Goal: Find specific page/section: Find specific page/section

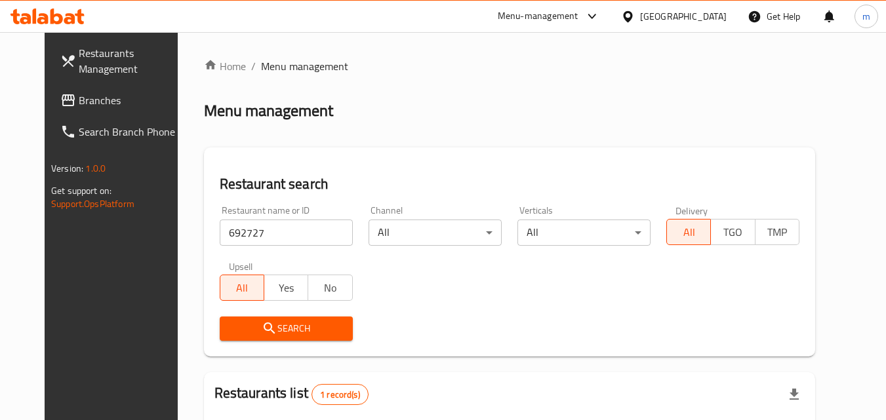
scroll to position [153, 0]
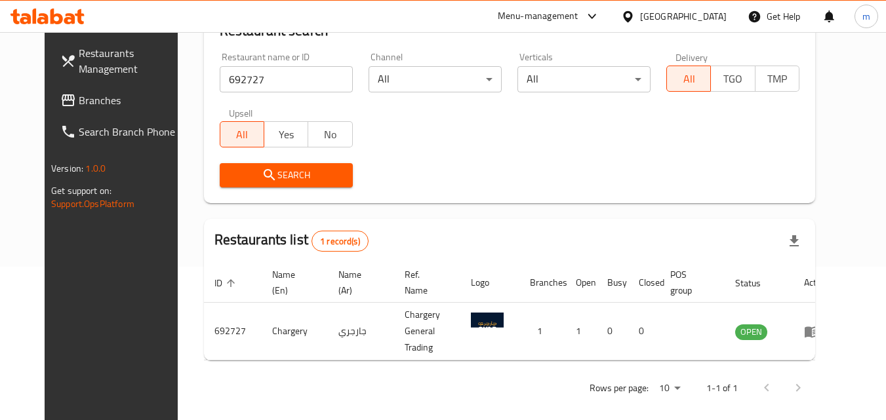
click at [698, 17] on div "[GEOGRAPHIC_DATA]" at bounding box center [683, 16] width 87 height 14
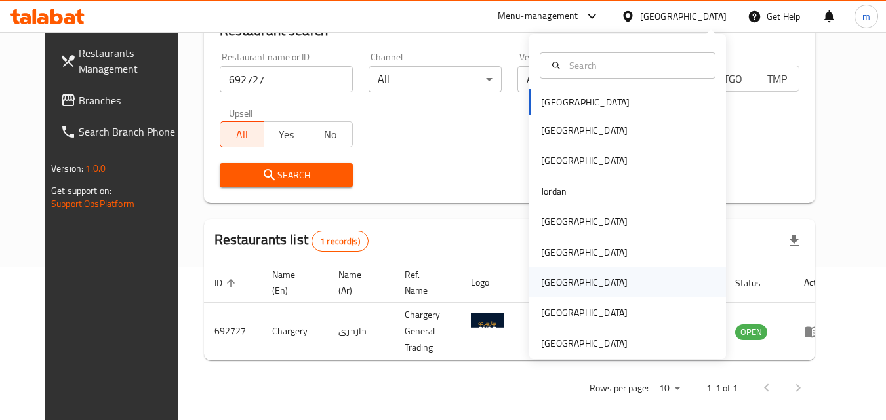
click at [549, 279] on div "[GEOGRAPHIC_DATA]" at bounding box center [584, 282] width 87 height 14
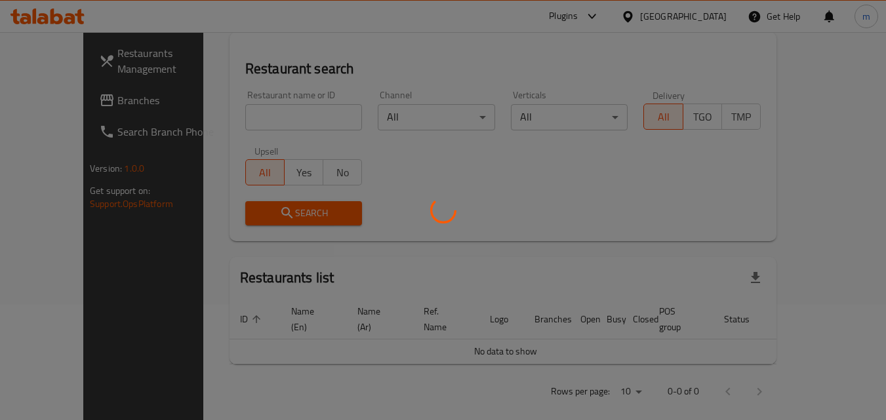
scroll to position [153, 0]
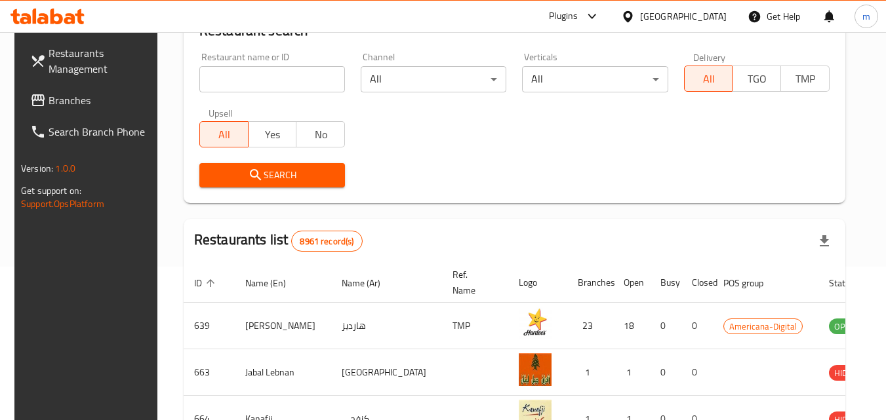
click at [58, 108] on span "Branches" at bounding box center [101, 100] width 104 height 16
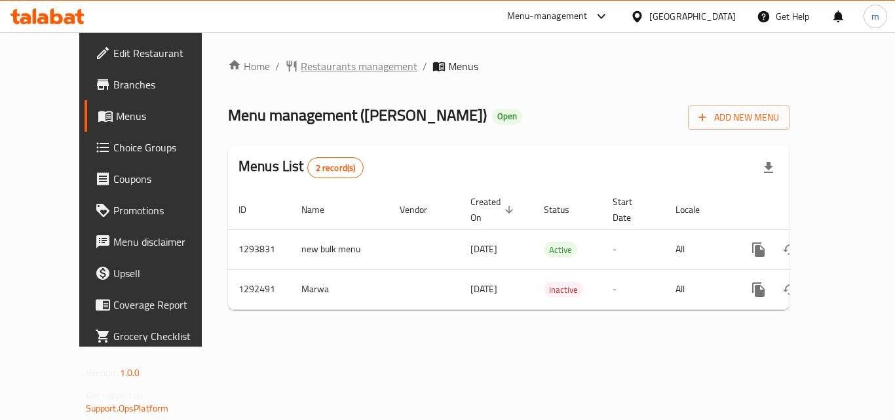
click at [338, 66] on span "Restaurants management" at bounding box center [359, 66] width 117 height 16
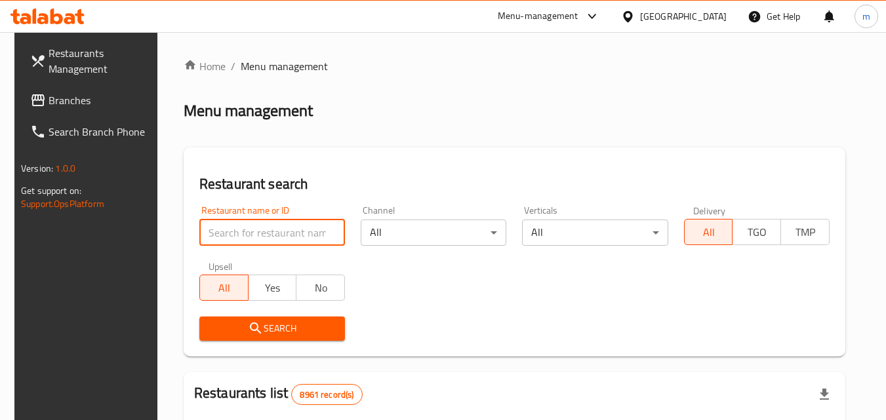
click at [279, 229] on input "search" at bounding box center [272, 233] width 146 height 26
click at [229, 239] on input "search" at bounding box center [272, 233] width 146 height 26
paste input "699001"
type input "699001"
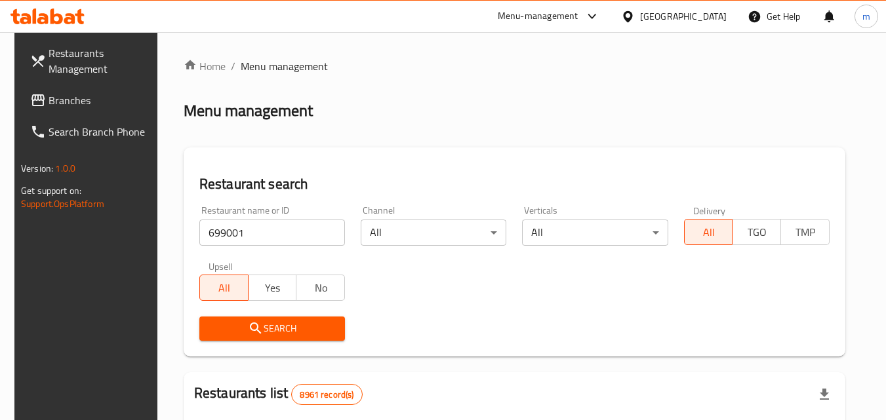
click at [299, 329] on span "Search" at bounding box center [272, 329] width 125 height 16
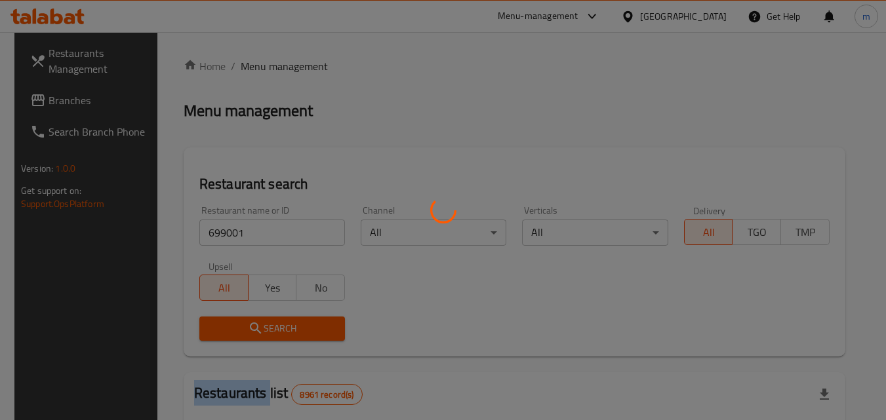
click at [299, 329] on div at bounding box center [443, 210] width 886 height 420
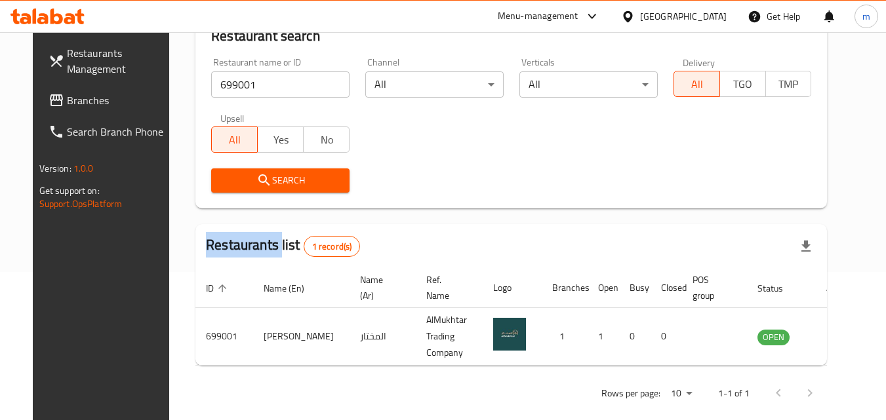
scroll to position [153, 0]
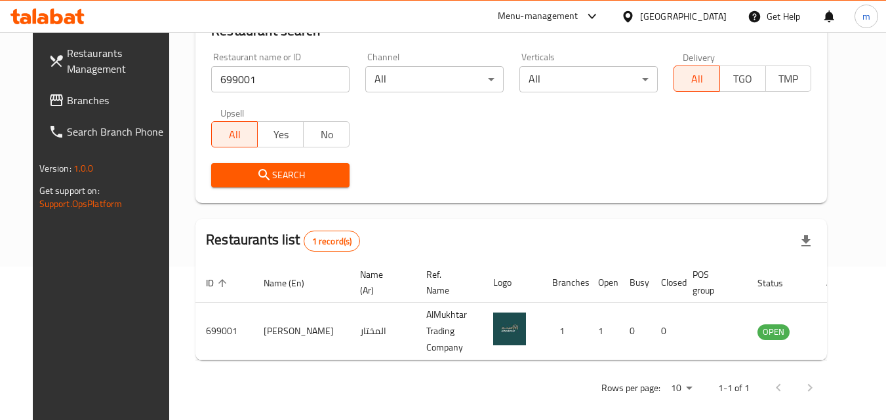
click at [704, 23] on div "[GEOGRAPHIC_DATA]" at bounding box center [683, 16] width 87 height 14
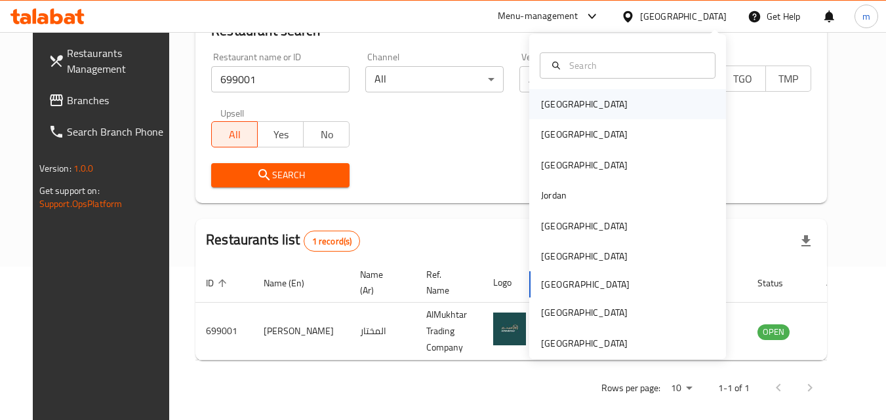
click at [591, 99] on div "[GEOGRAPHIC_DATA]" at bounding box center [627, 104] width 197 height 30
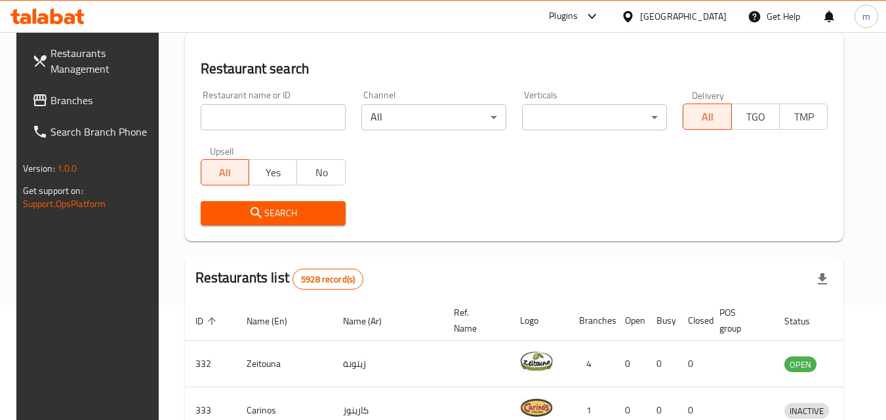
scroll to position [153, 0]
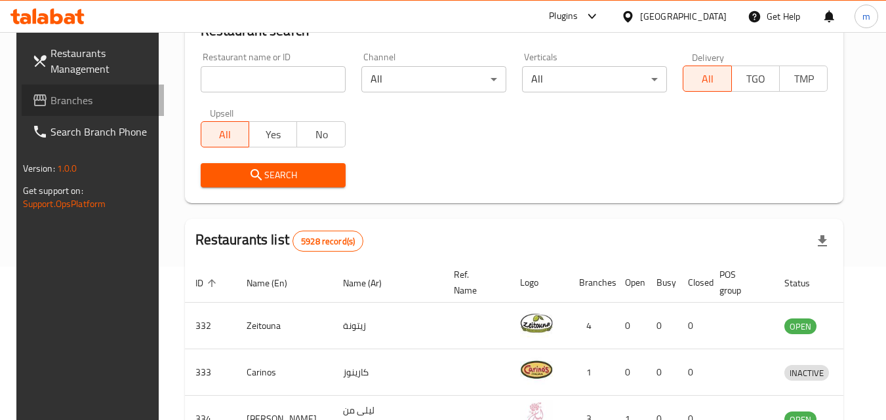
click at [77, 98] on span "Branches" at bounding box center [102, 100] width 104 height 16
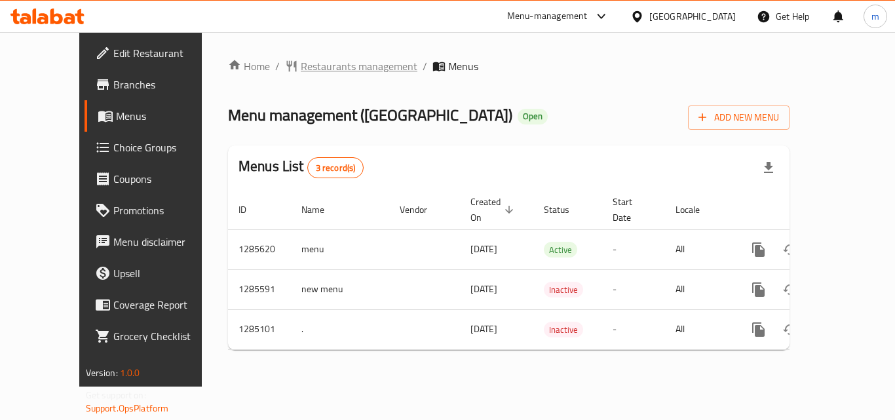
click at [328, 69] on span "Restaurants management" at bounding box center [359, 66] width 117 height 16
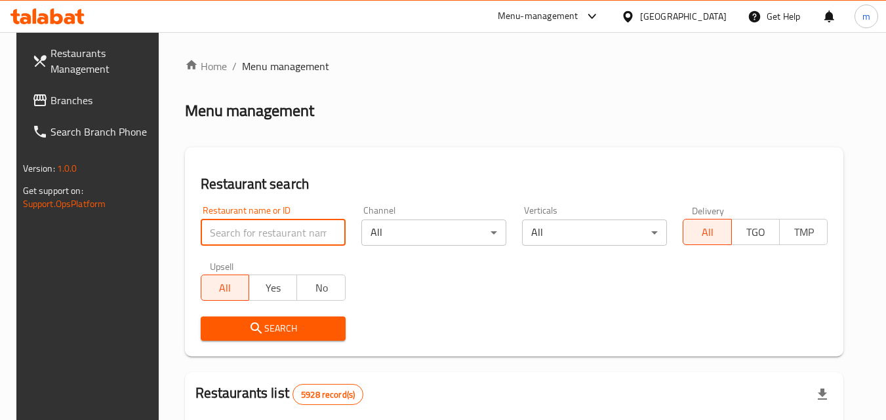
click at [246, 228] on input "search" at bounding box center [273, 233] width 145 height 26
paste input "761144"
type input "761144"
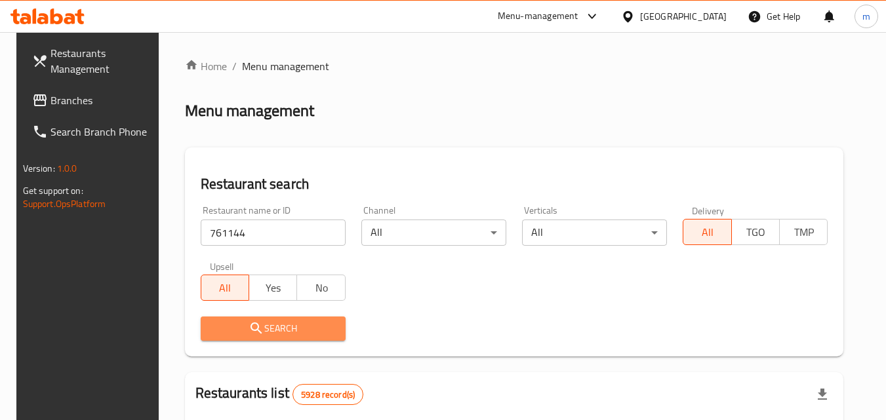
click at [229, 328] on span "Search" at bounding box center [273, 329] width 124 height 16
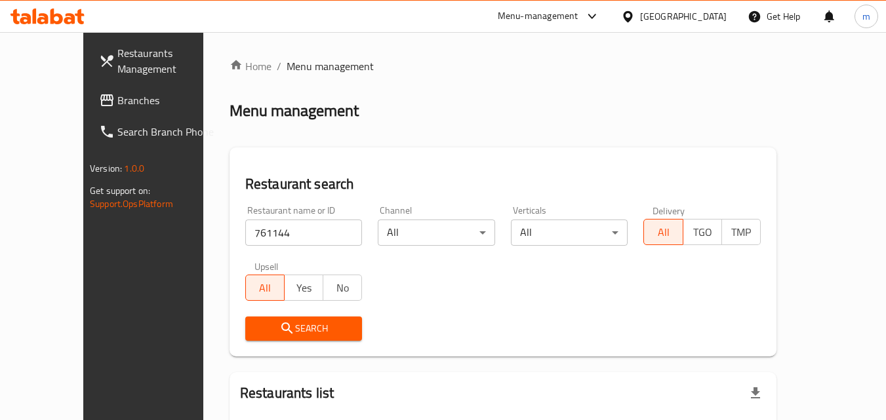
scroll to position [115, 0]
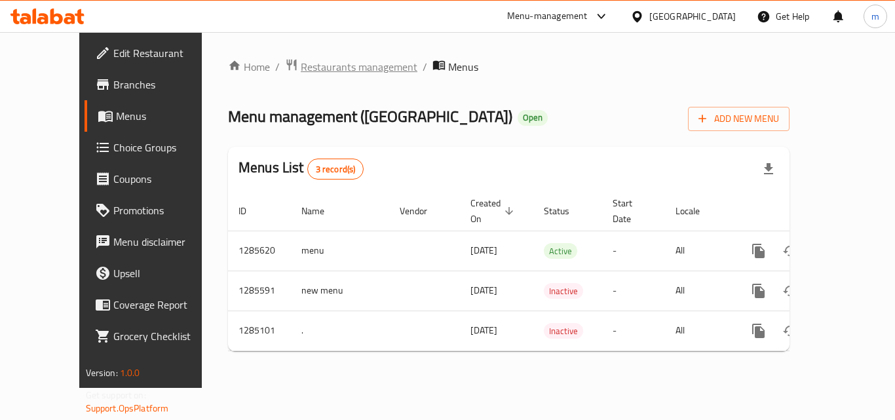
click at [301, 69] on span "Restaurants management" at bounding box center [359, 67] width 117 height 16
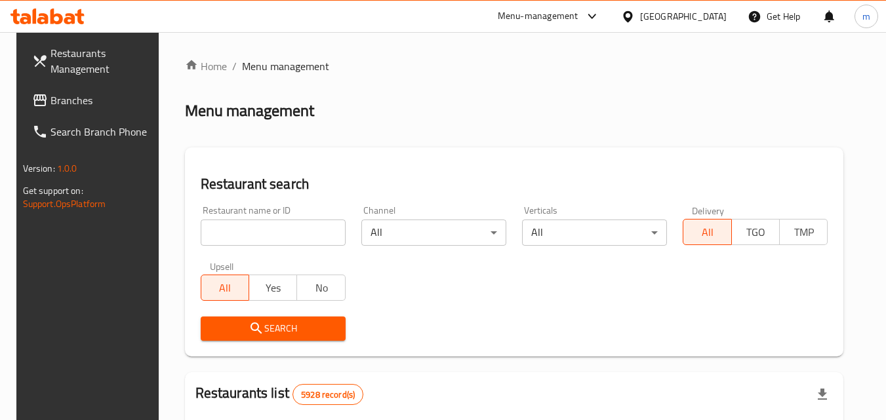
click at [245, 227] on input "search" at bounding box center [273, 233] width 145 height 26
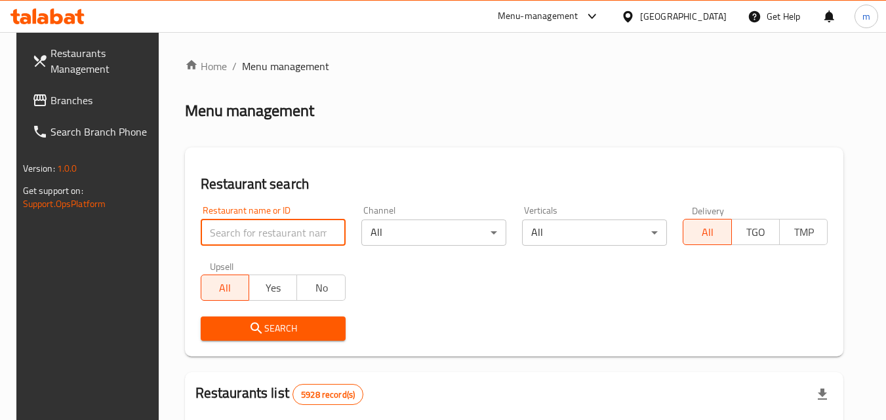
paste input "695700"
type input "695700"
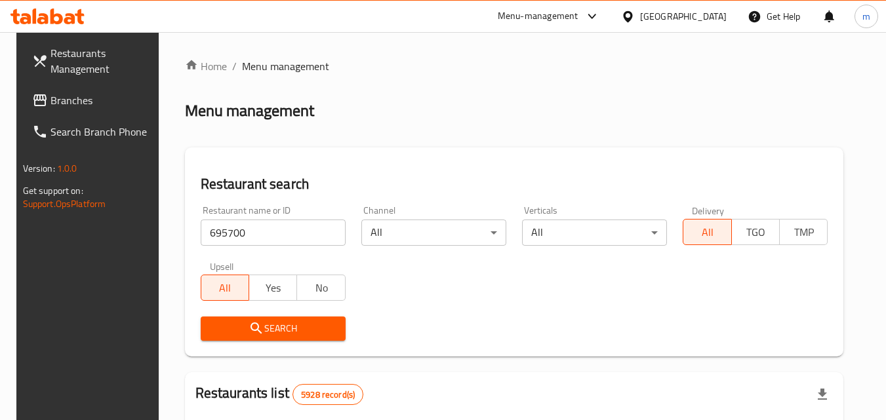
click at [250, 323] on icon "submit" at bounding box center [255, 328] width 11 height 11
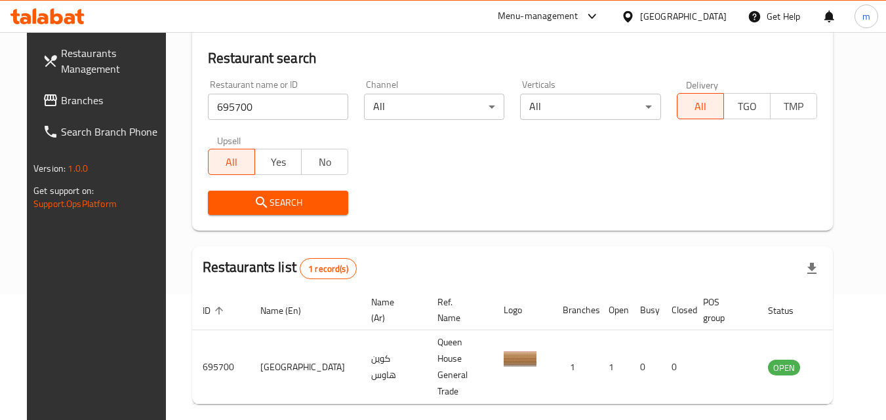
scroll to position [153, 0]
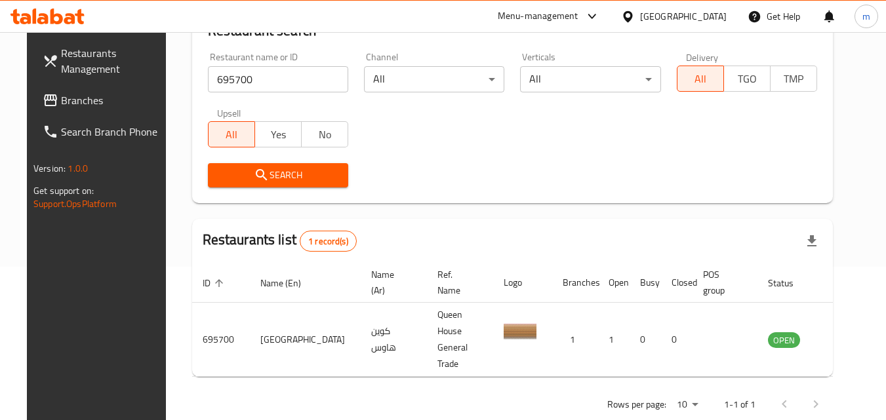
click at [715, 25] on div "Bahrain" at bounding box center [673, 16] width 127 height 31
click at [701, 8] on div "Bahrain" at bounding box center [673, 16] width 127 height 31
click at [698, 20] on div "Bahrain" at bounding box center [683, 16] width 87 height 14
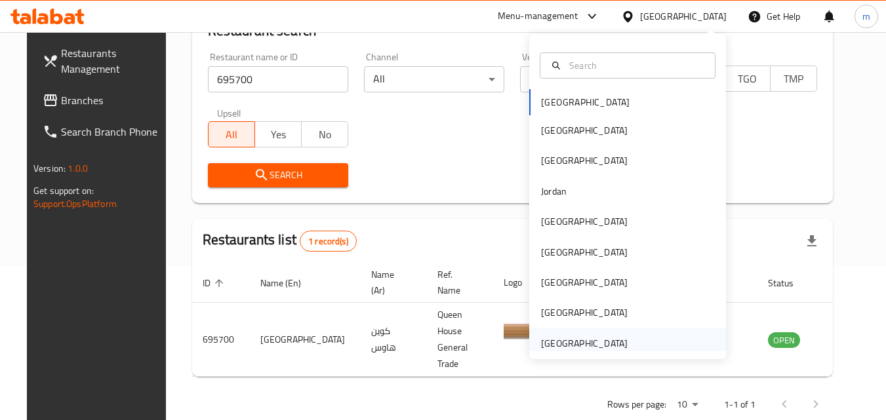
click at [566, 336] on div "United Arab Emirates" at bounding box center [584, 343] width 87 height 14
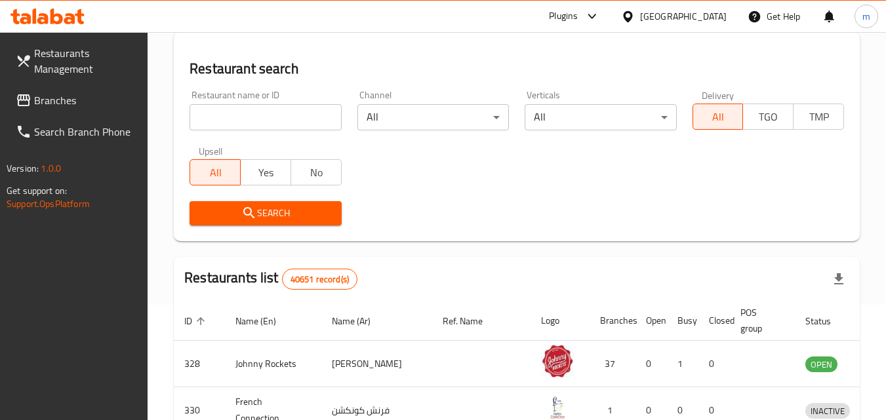
scroll to position [153, 0]
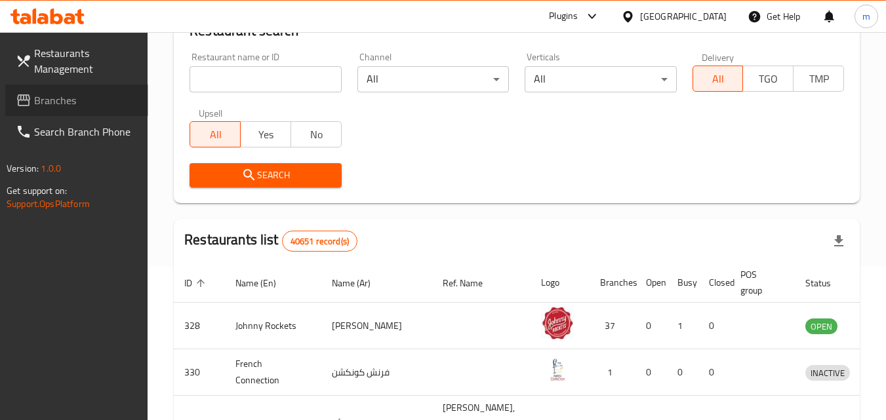
click at [58, 108] on span "Branches" at bounding box center [86, 100] width 104 height 16
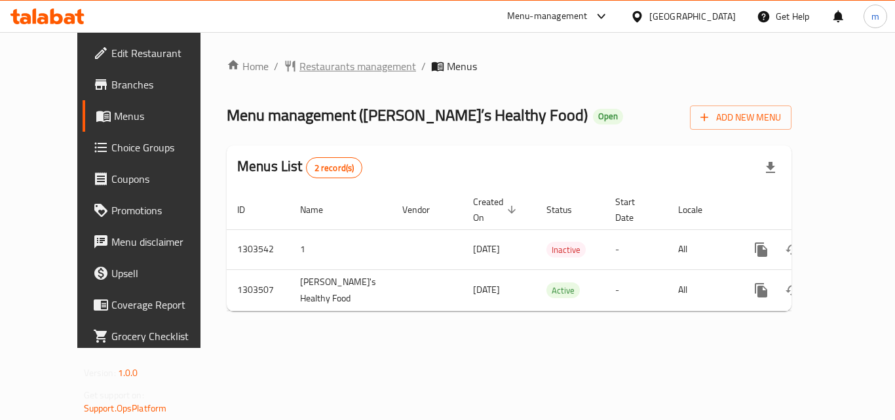
click at [313, 67] on span "Restaurants management" at bounding box center [358, 66] width 117 height 16
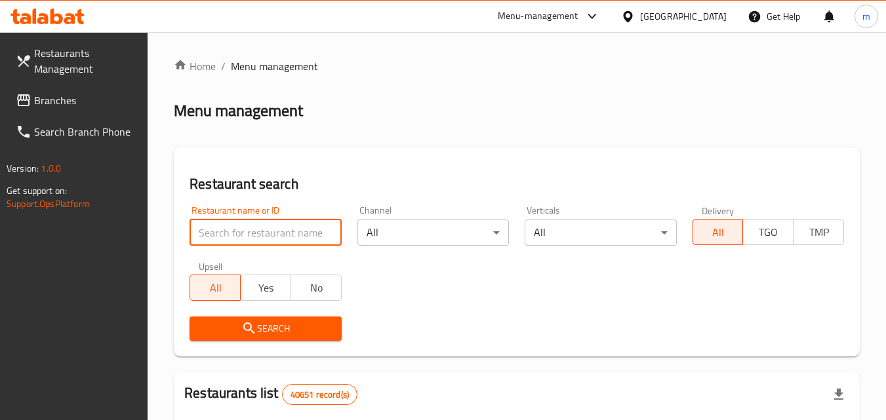
click at [264, 233] on input "search" at bounding box center [264, 233] width 151 height 26
paste input "702421"
type input "702421"
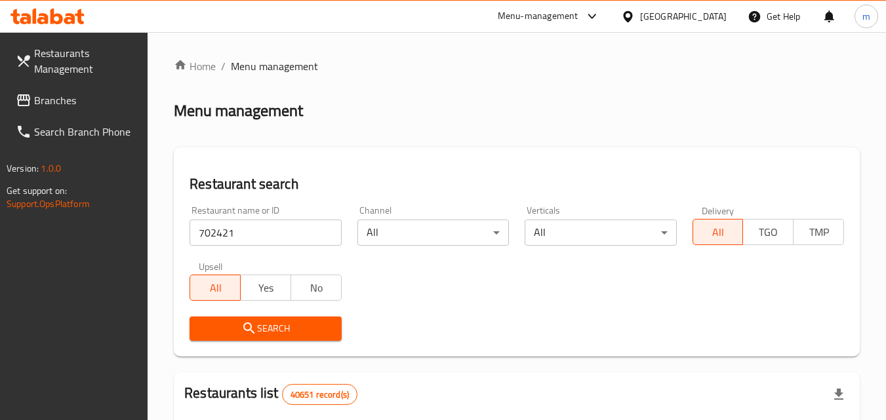
click at [227, 335] on span "Search" at bounding box center [265, 329] width 130 height 16
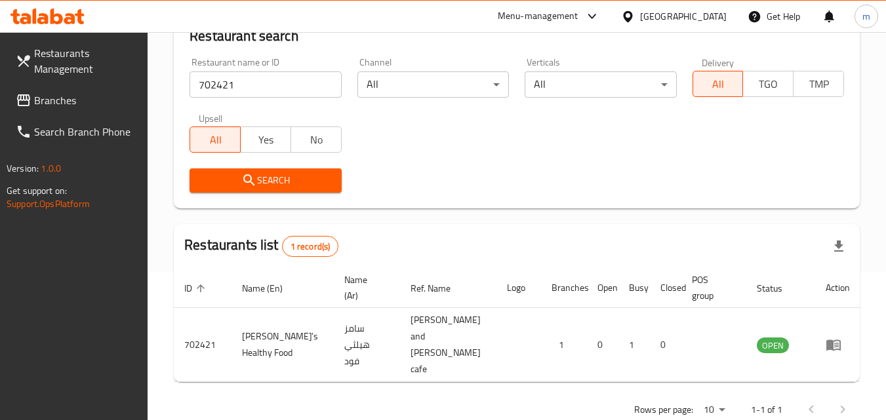
scroll to position [153, 0]
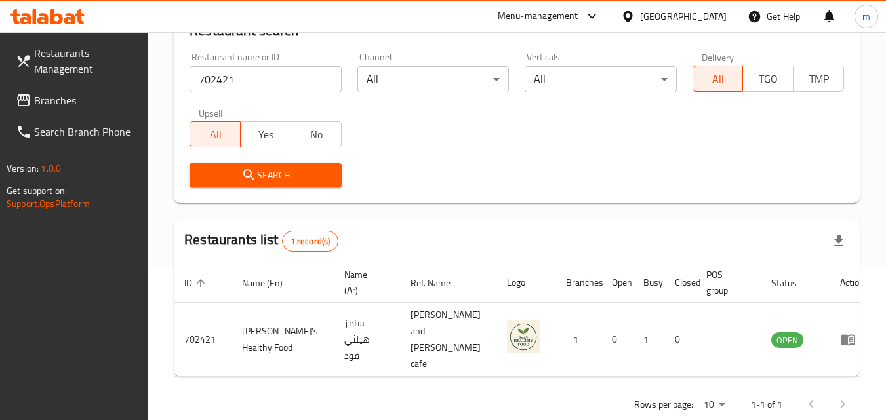
click at [684, 19] on div "[GEOGRAPHIC_DATA]" at bounding box center [683, 16] width 87 height 14
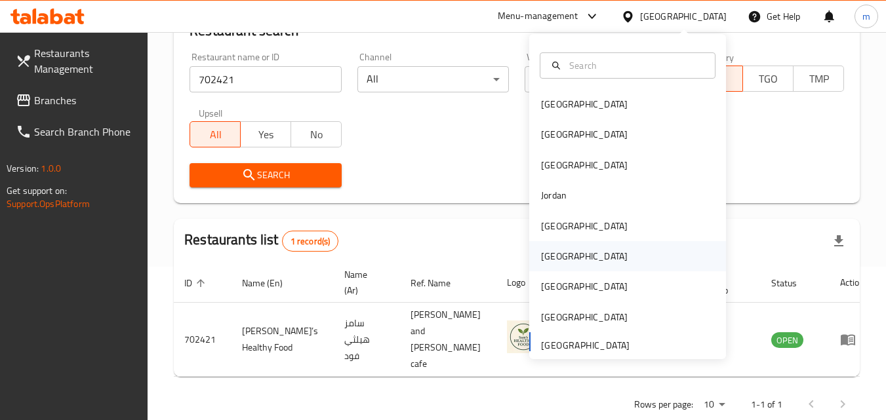
click at [551, 253] on div "[GEOGRAPHIC_DATA]" at bounding box center [584, 256] width 87 height 14
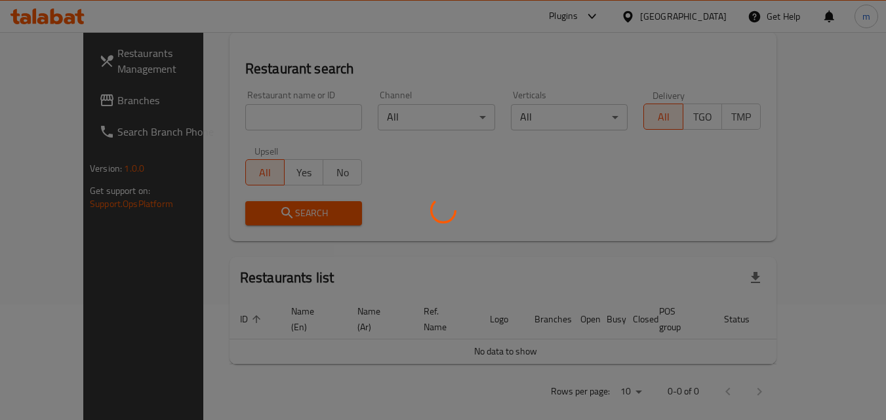
scroll to position [153, 0]
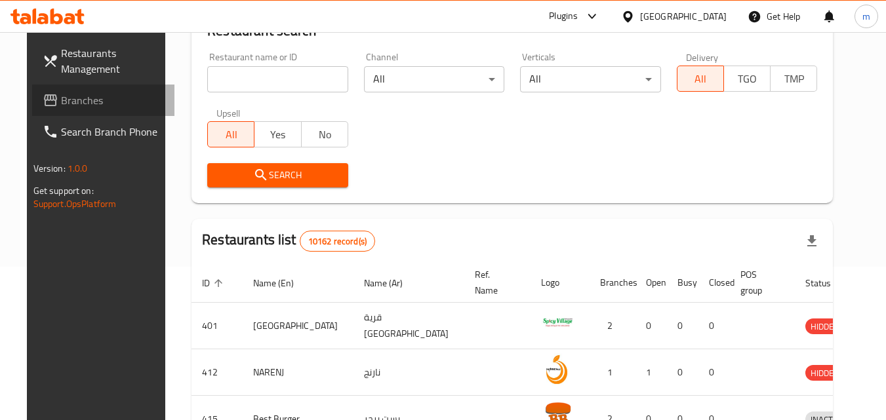
click at [89, 105] on span "Branches" at bounding box center [113, 100] width 104 height 16
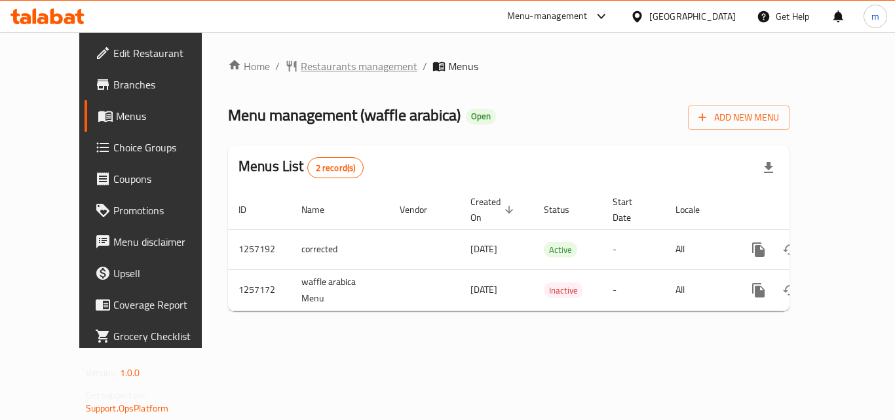
click at [334, 69] on span "Restaurants management" at bounding box center [359, 66] width 117 height 16
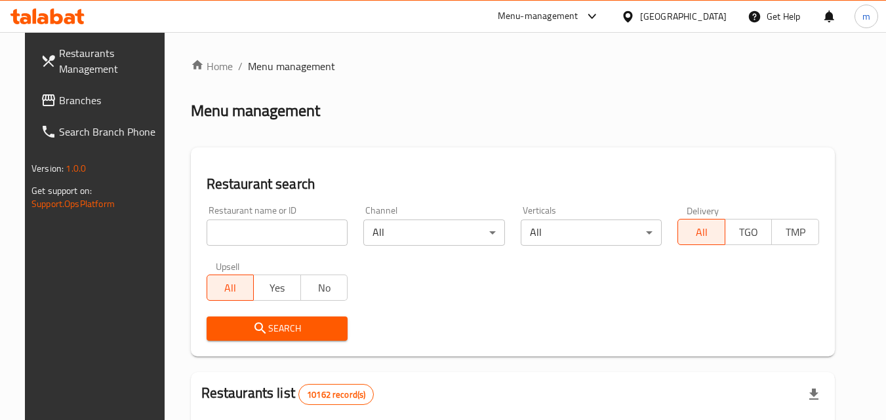
click at [256, 229] on input "search" at bounding box center [278, 233] width 142 height 26
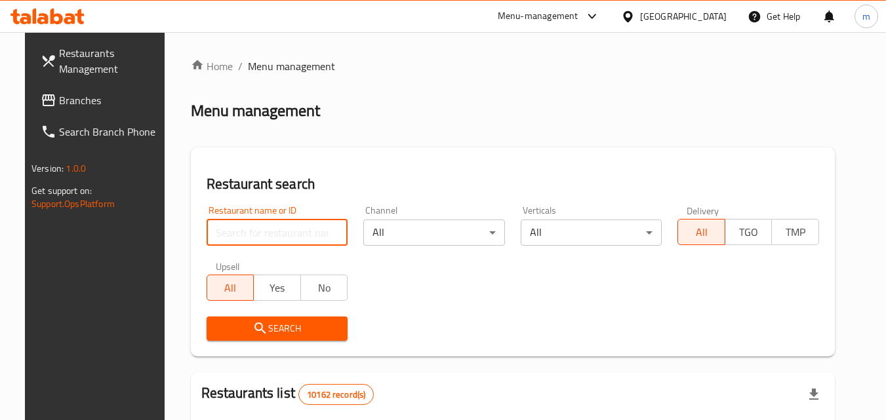
paste input "683328"
type input "683328"
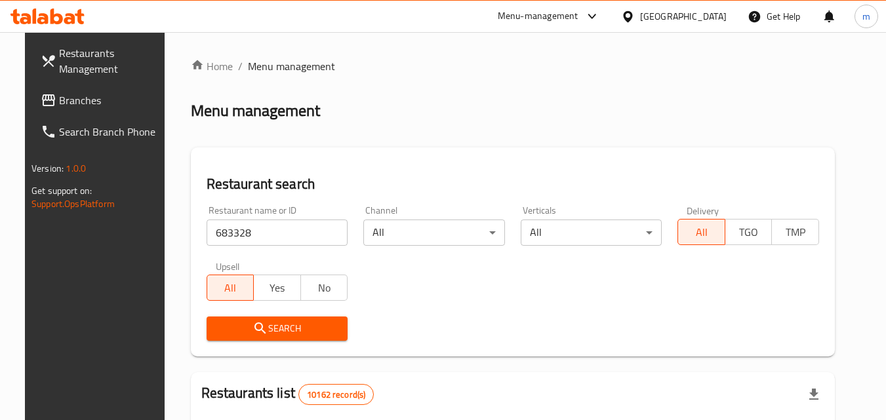
click at [273, 321] on span "Search" at bounding box center [277, 329] width 121 height 16
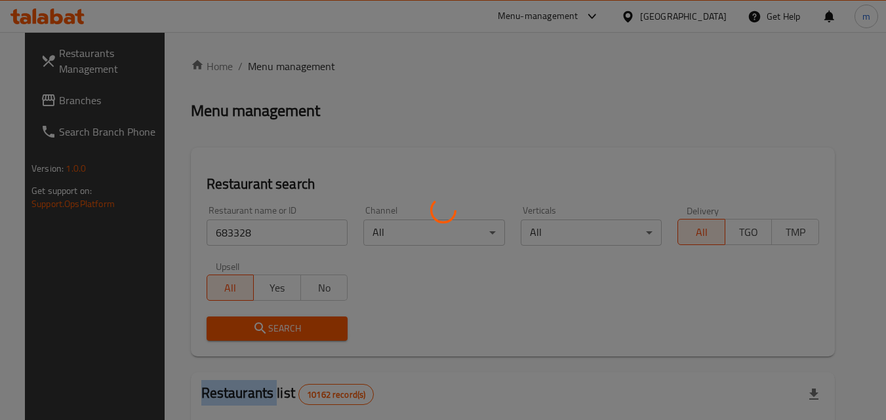
click at [273, 321] on div at bounding box center [443, 210] width 886 height 420
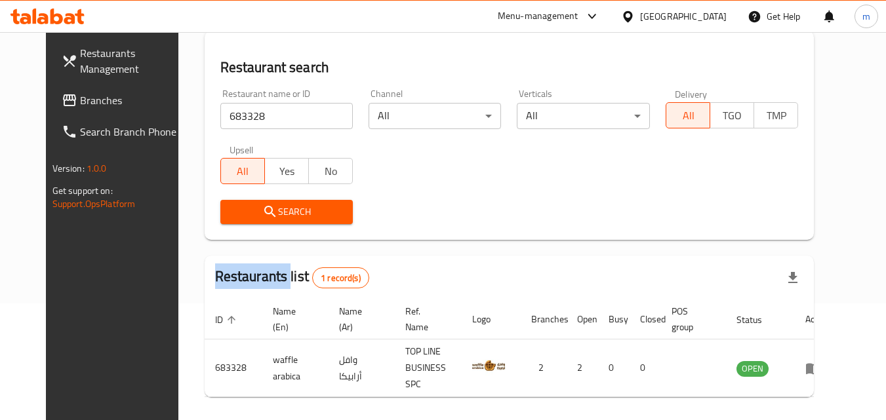
scroll to position [131, 0]
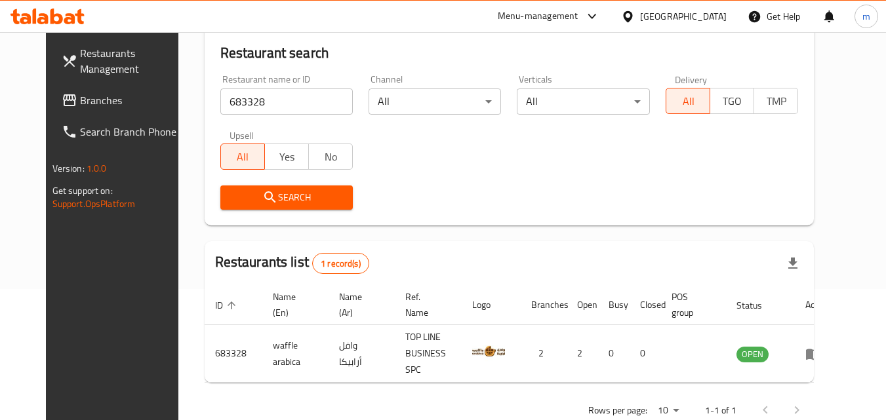
click at [710, 22] on div "[GEOGRAPHIC_DATA]" at bounding box center [683, 16] width 87 height 14
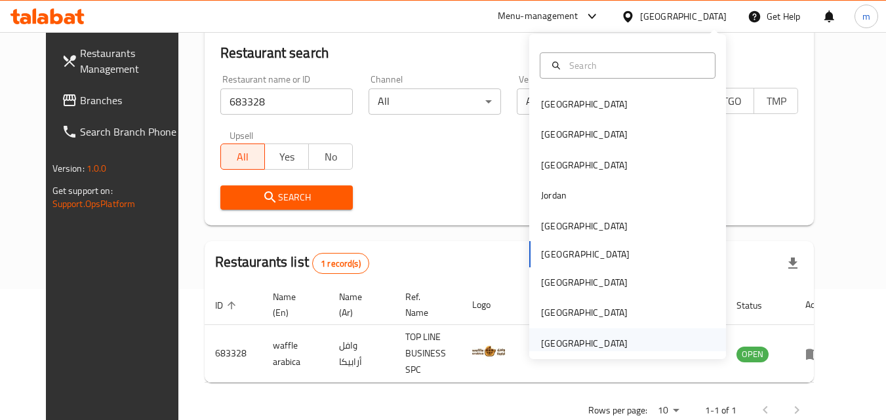
click at [585, 347] on div "[GEOGRAPHIC_DATA]" at bounding box center [584, 343] width 87 height 14
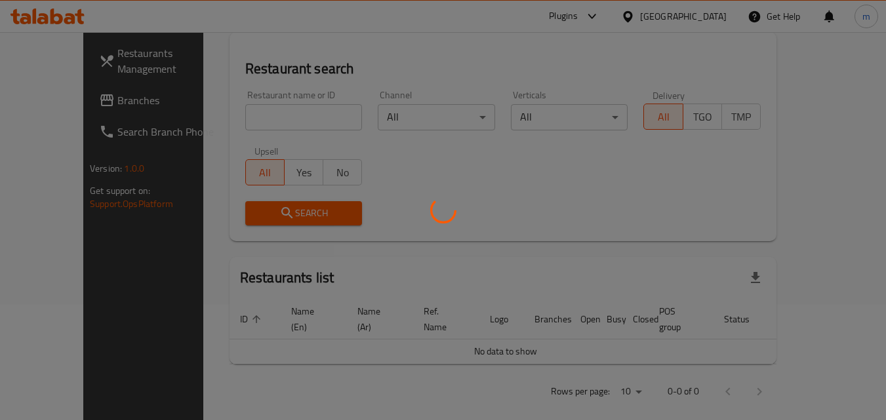
scroll to position [131, 0]
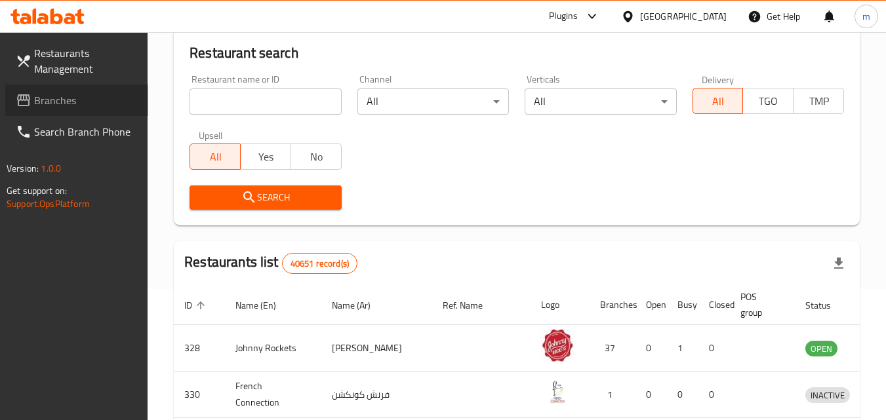
click at [62, 104] on span "Branches" at bounding box center [86, 100] width 104 height 16
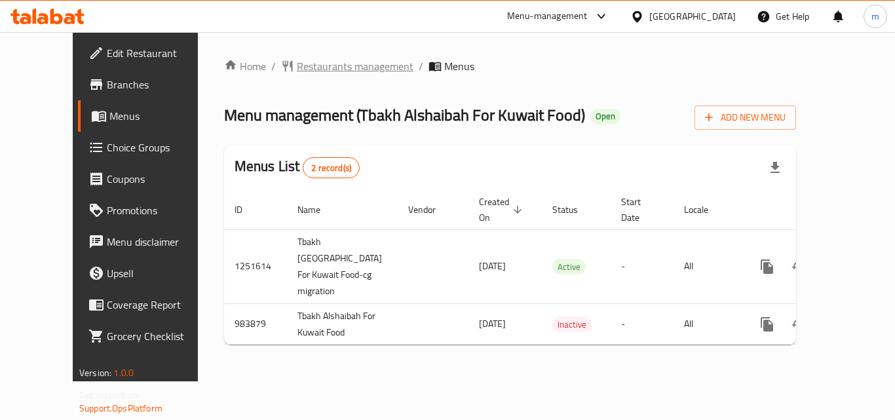
click at [302, 71] on span "Restaurants management" at bounding box center [355, 66] width 117 height 16
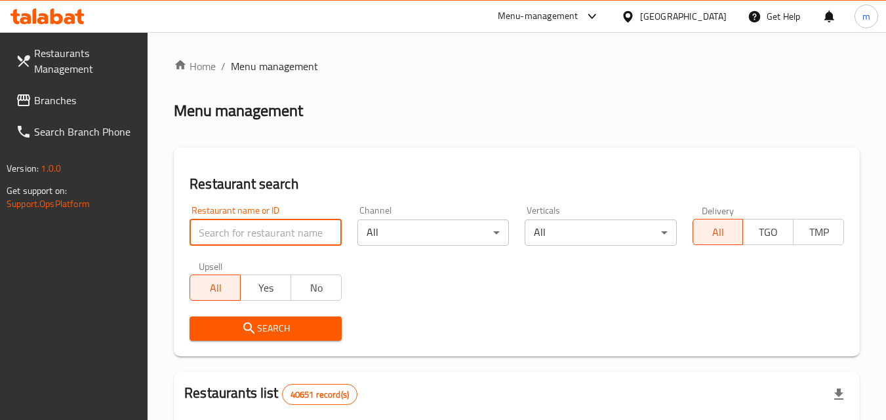
click at [279, 233] on input "search" at bounding box center [264, 233] width 151 height 26
paste input "660188"
type input "660188"
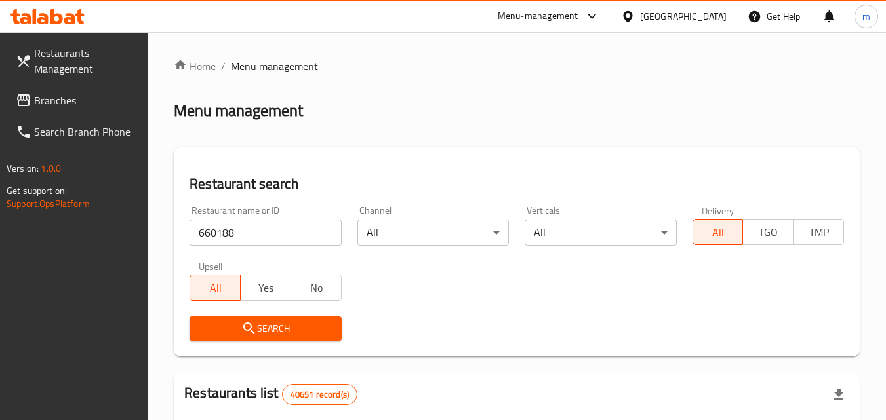
click at [259, 330] on span "Search" at bounding box center [265, 329] width 130 height 16
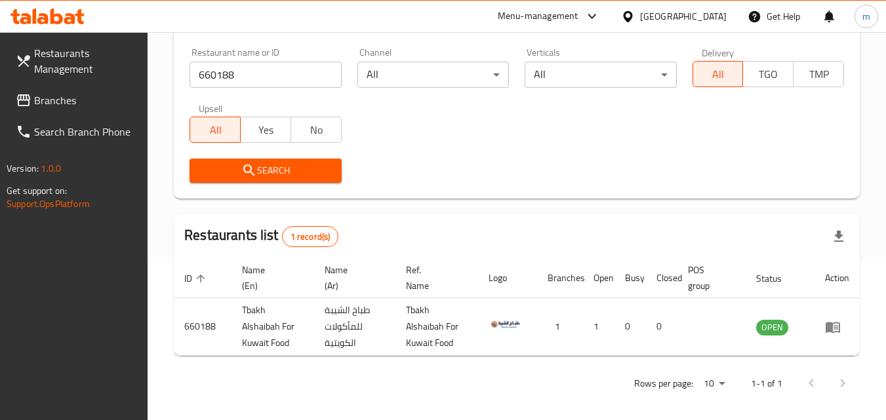
scroll to position [165, 0]
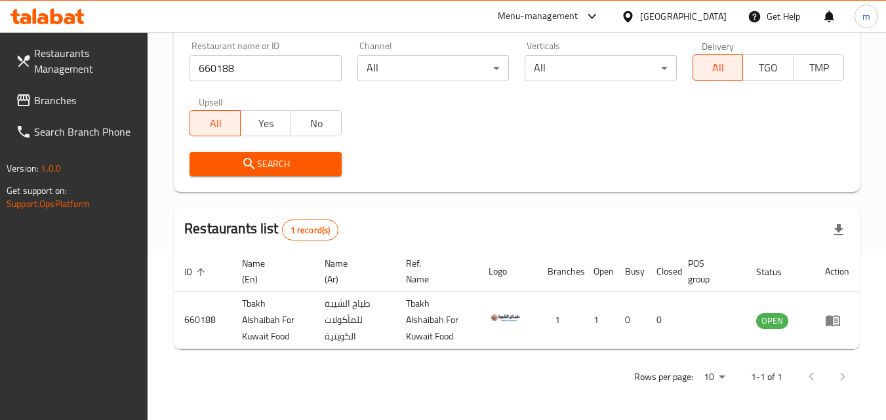
click at [635, 13] on icon at bounding box center [628, 17] width 14 height 14
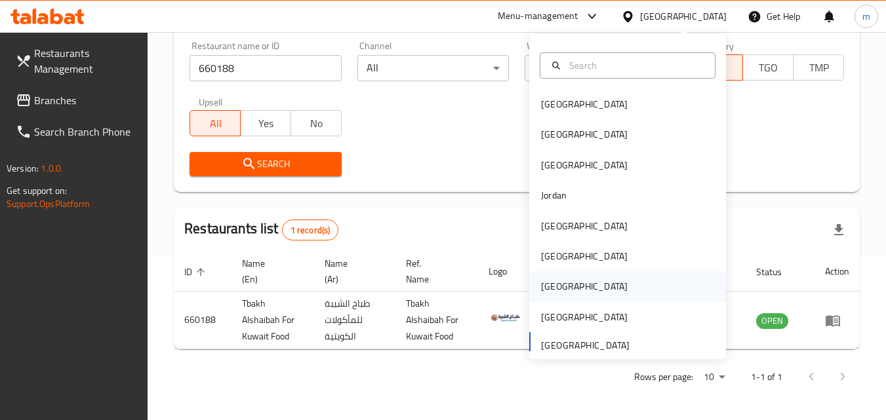
click at [554, 285] on div "[GEOGRAPHIC_DATA]" at bounding box center [584, 286] width 108 height 30
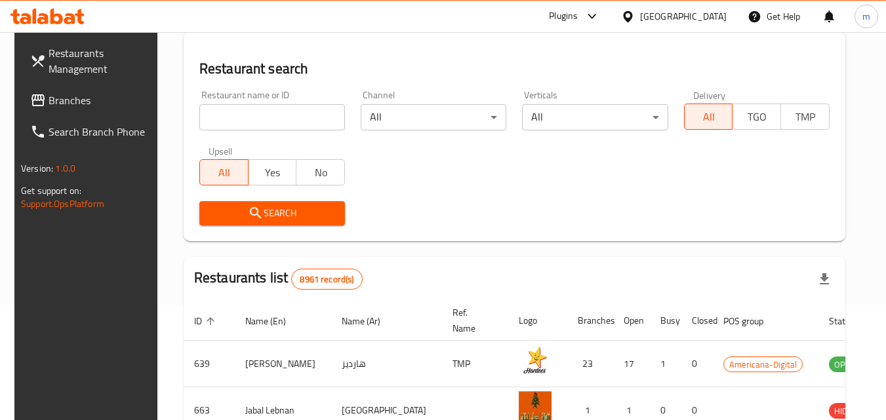
scroll to position [165, 0]
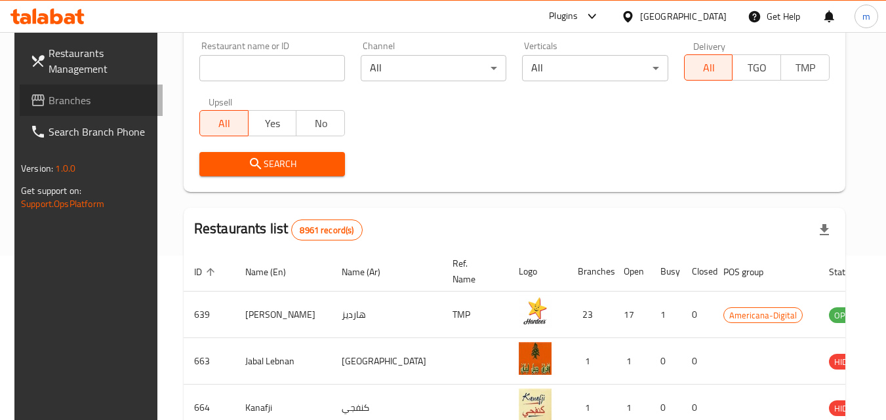
click at [49, 95] on span "Branches" at bounding box center [101, 100] width 104 height 16
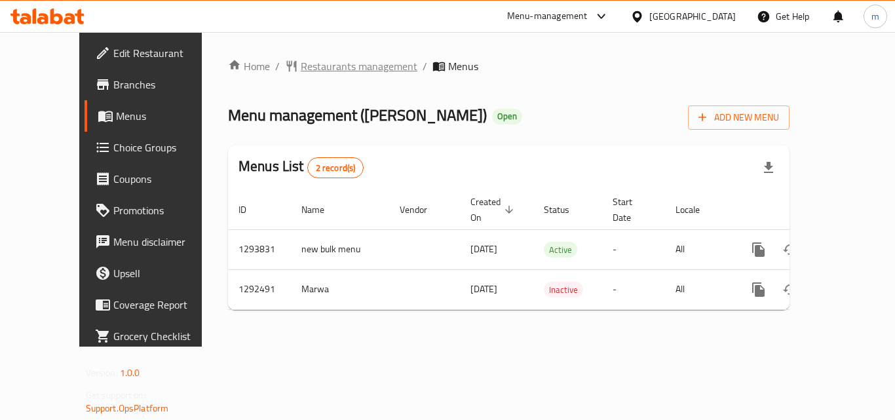
click at [301, 69] on span "Restaurants management" at bounding box center [359, 66] width 117 height 16
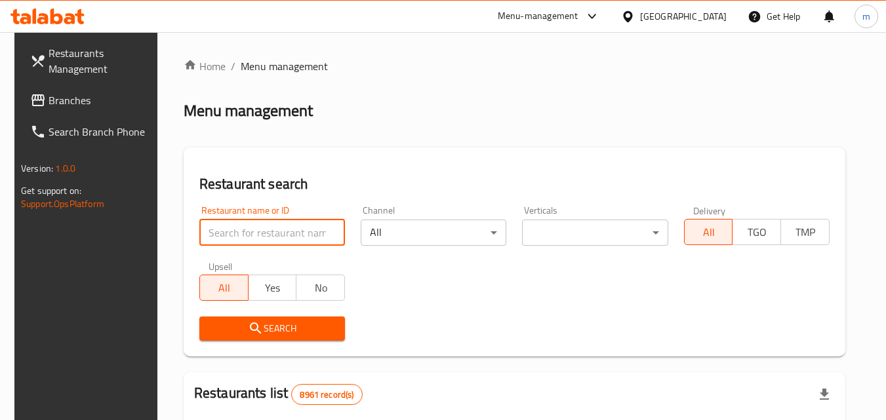
click at [279, 234] on input "search" at bounding box center [272, 233] width 146 height 26
paste input "699001"
type input "699001"
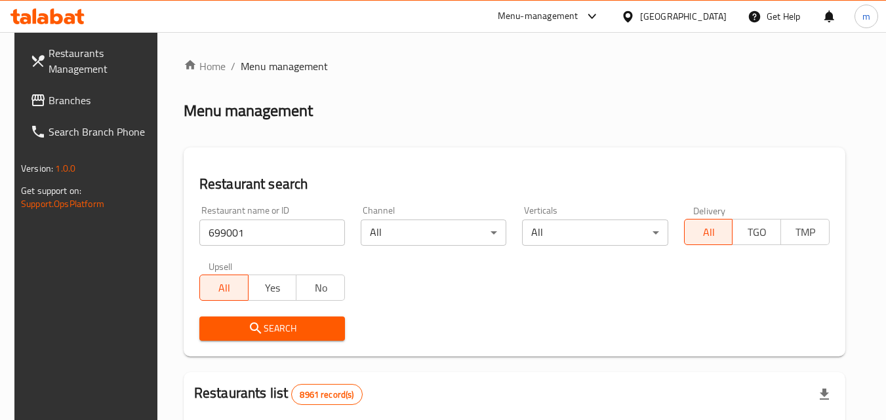
click at [266, 332] on span "Search" at bounding box center [272, 329] width 125 height 16
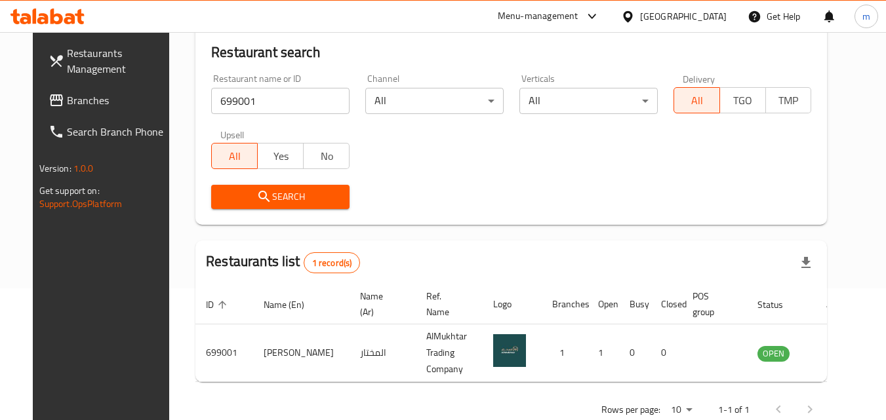
scroll to position [153, 0]
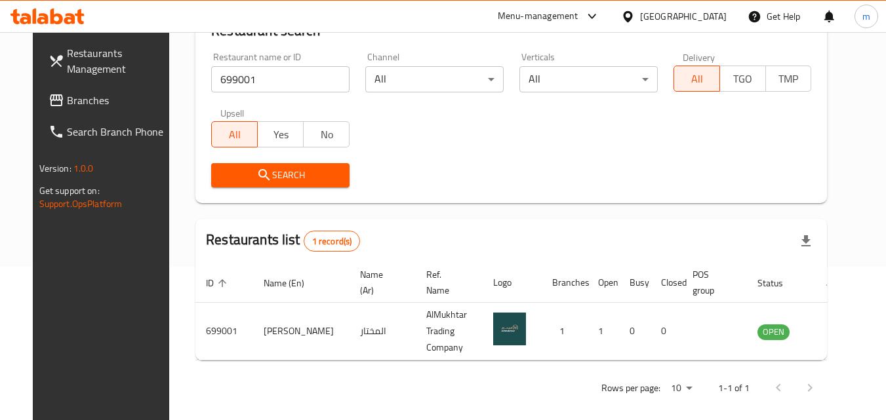
click at [679, 16] on div "[GEOGRAPHIC_DATA]" at bounding box center [673, 16] width 127 height 31
click at [704, 22] on div "[GEOGRAPHIC_DATA]" at bounding box center [683, 16] width 87 height 14
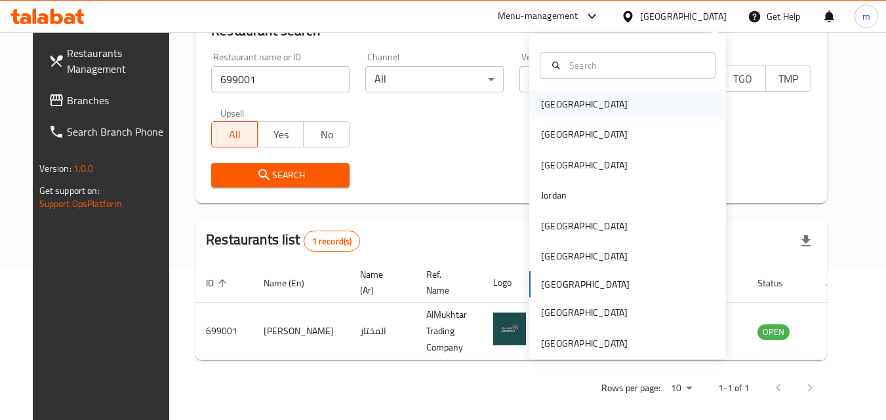
click at [656, 92] on div "[GEOGRAPHIC_DATA]" at bounding box center [627, 104] width 197 height 30
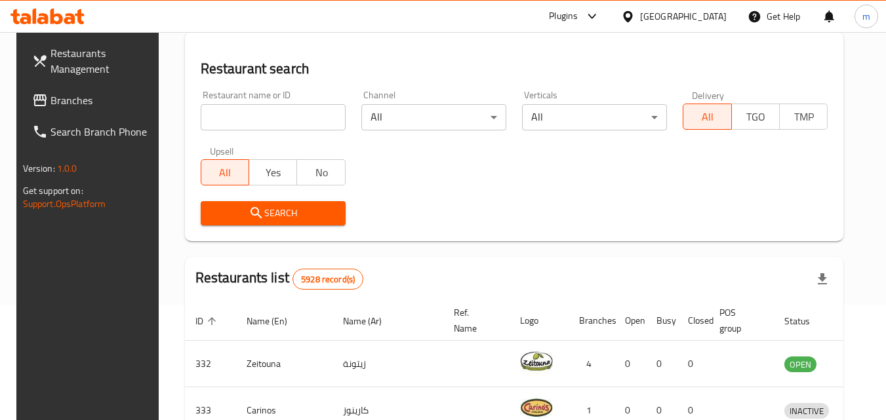
scroll to position [153, 0]
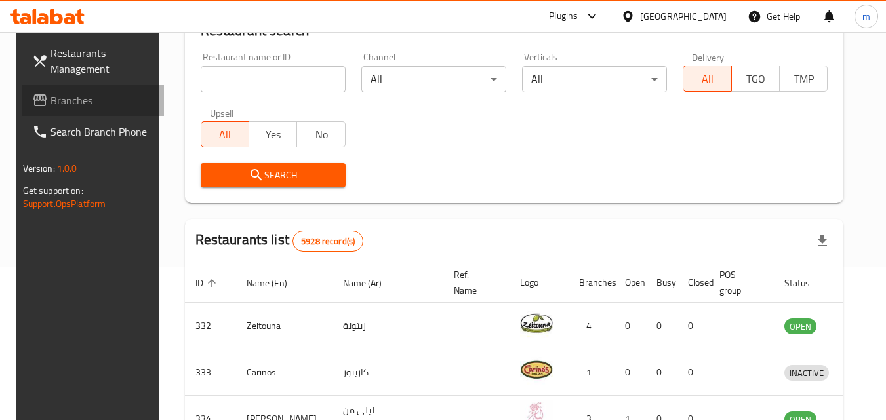
click at [66, 103] on span "Branches" at bounding box center [102, 100] width 104 height 16
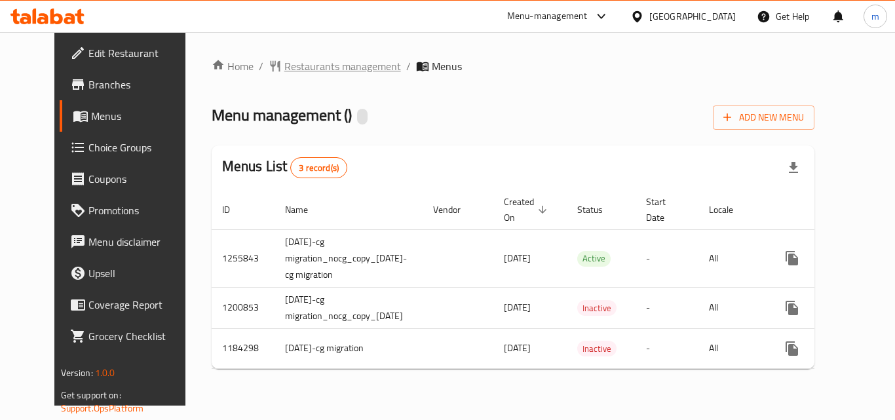
click at [285, 70] on span "Restaurants management" at bounding box center [343, 66] width 117 height 16
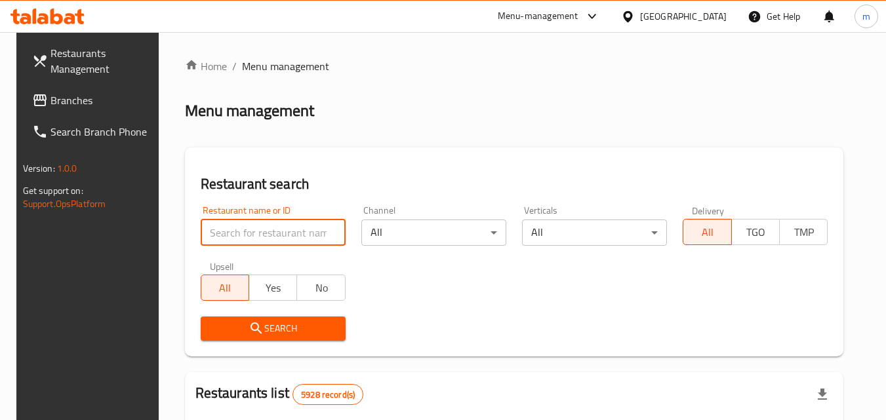
click at [256, 224] on input "search" at bounding box center [273, 233] width 145 height 26
paste input "640187"
type input "640187"
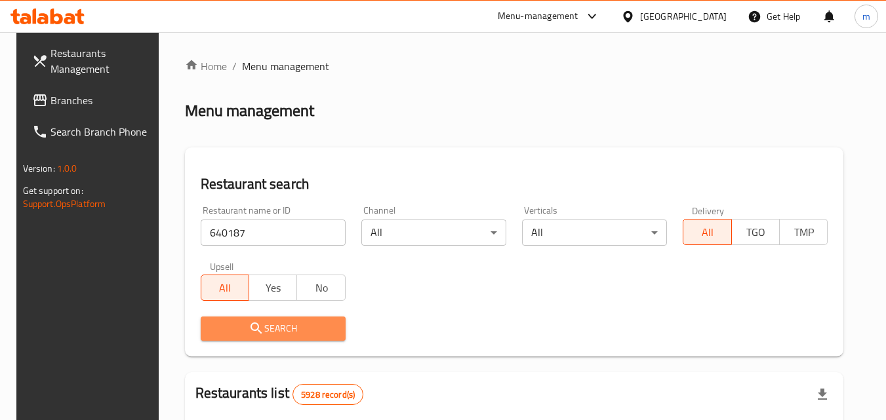
click at [248, 321] on icon "submit" at bounding box center [256, 329] width 16 height 16
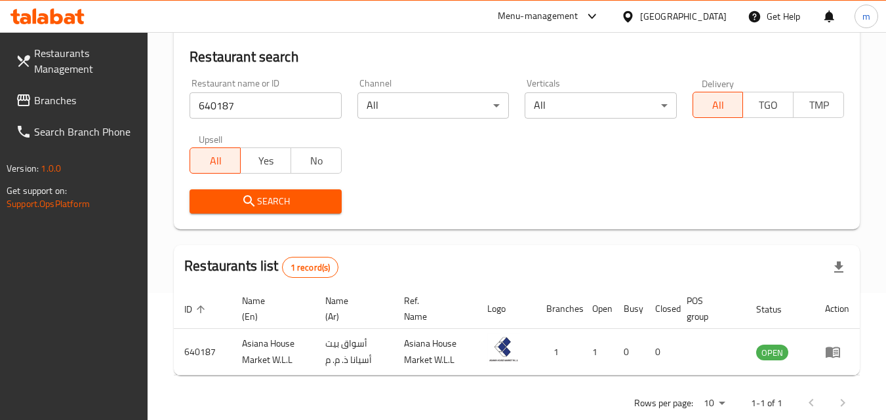
scroll to position [131, 0]
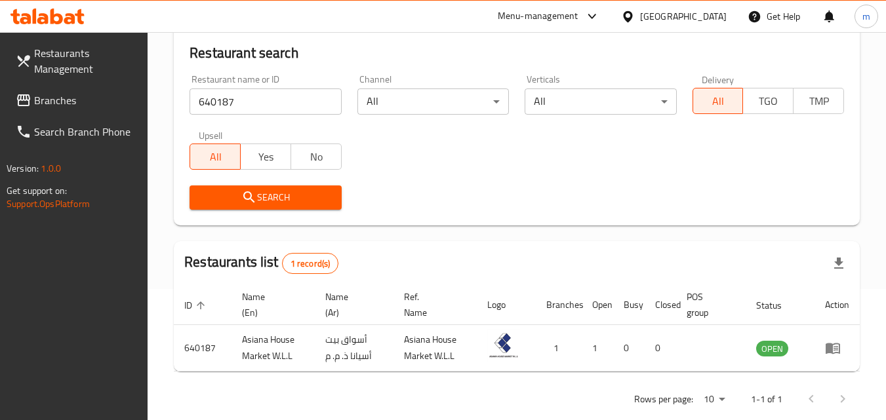
click at [635, 16] on icon at bounding box center [628, 17] width 14 height 14
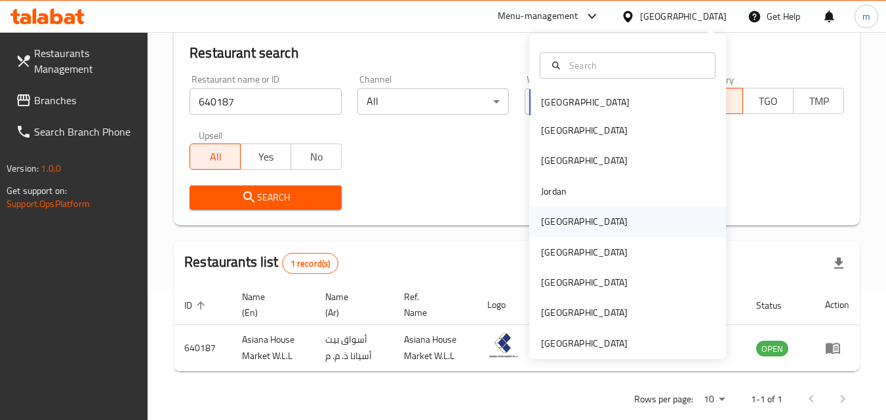
click at [561, 227] on div "[GEOGRAPHIC_DATA]" at bounding box center [584, 222] width 108 height 30
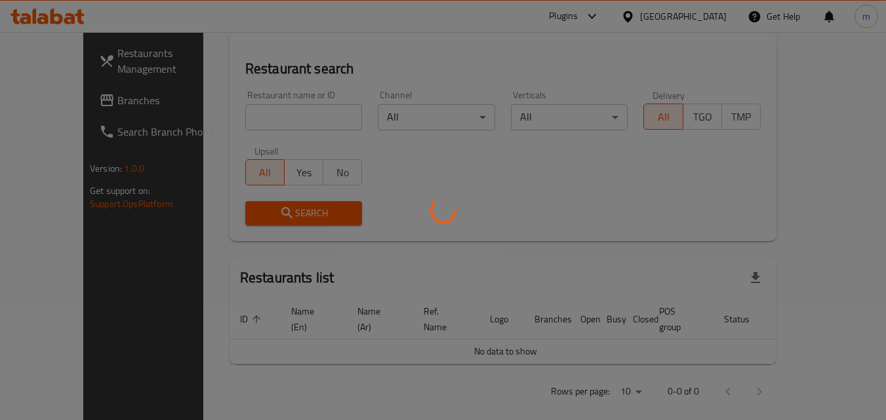
scroll to position [131, 0]
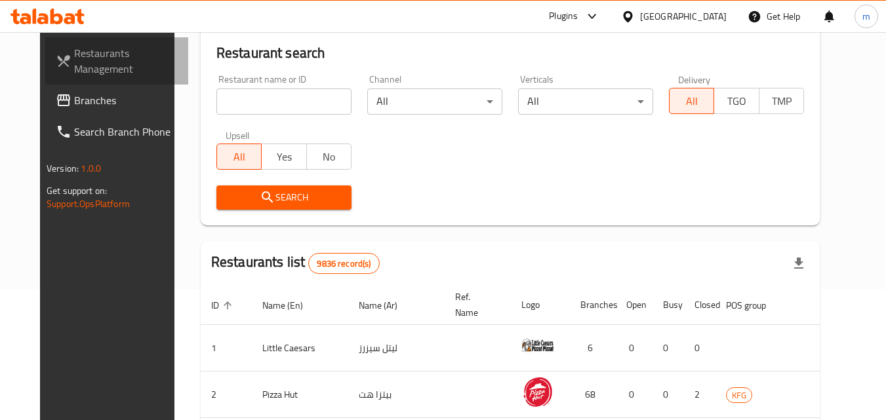
click at [74, 75] on span "Restaurants Management" at bounding box center [126, 60] width 104 height 31
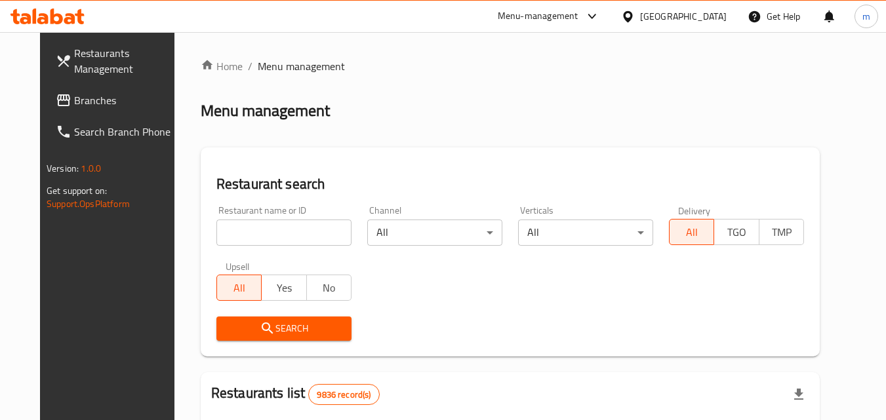
click at [81, 102] on span "Branches" at bounding box center [126, 100] width 104 height 16
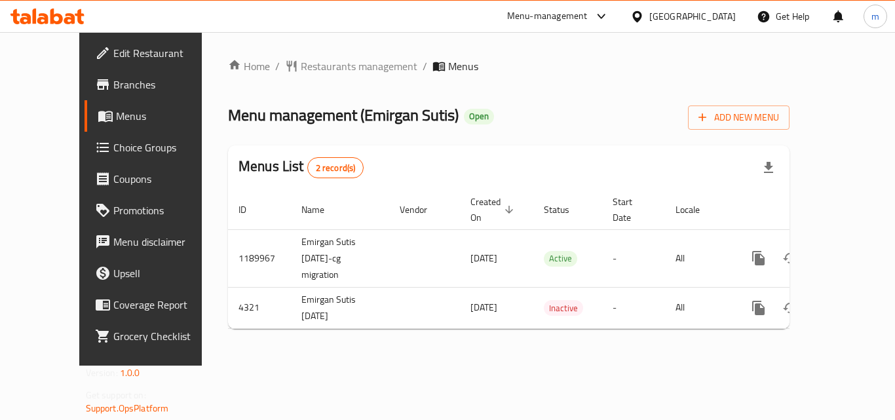
click at [304, 63] on span "Restaurants management" at bounding box center [359, 66] width 117 height 16
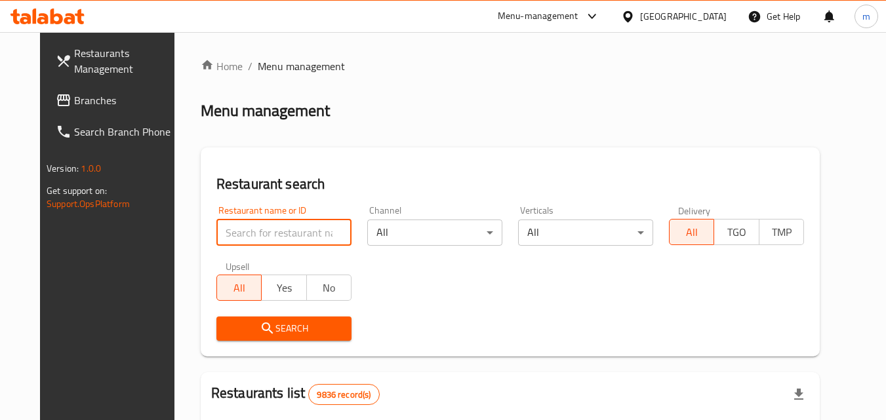
click at [252, 238] on input "search" at bounding box center [283, 233] width 135 height 26
paste input "2744"
type input "2744"
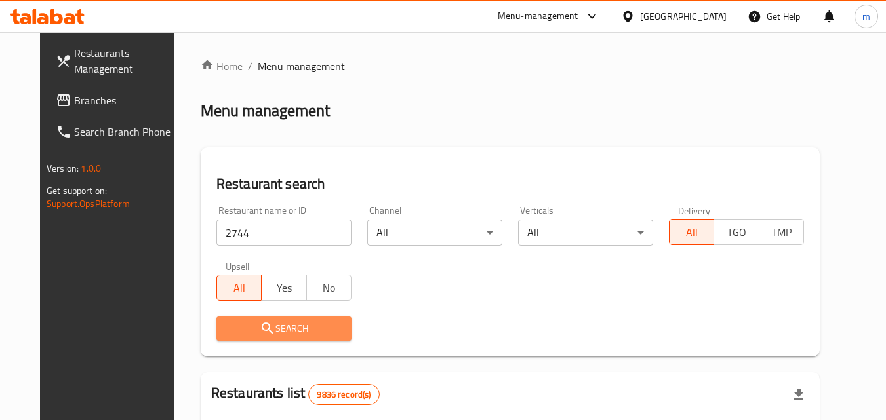
click at [260, 335] on icon "submit" at bounding box center [268, 329] width 16 height 16
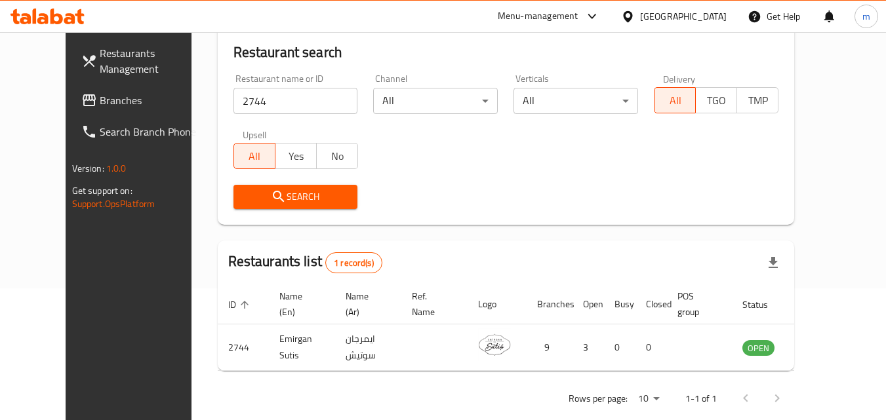
scroll to position [153, 0]
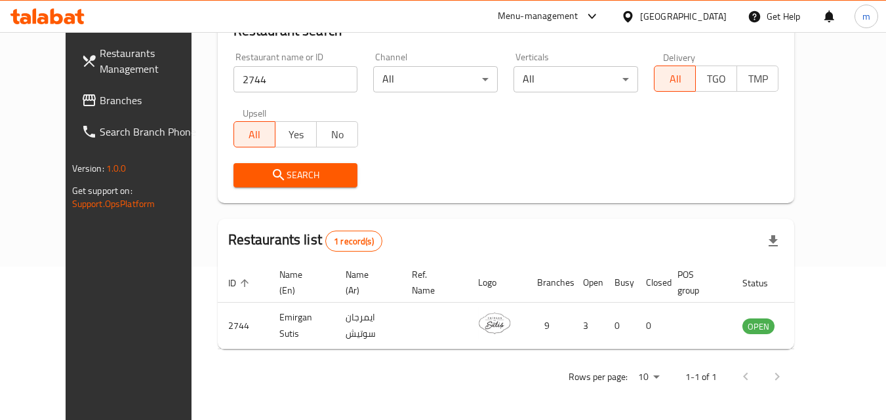
click at [715, 21] on div "[GEOGRAPHIC_DATA]" at bounding box center [683, 16] width 87 height 14
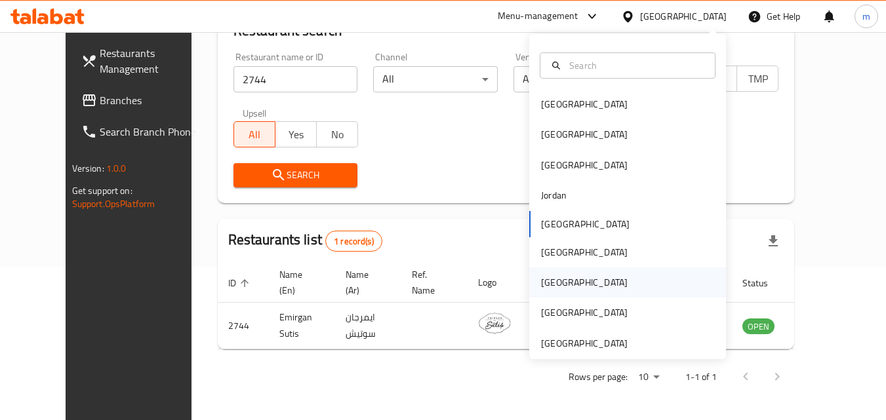
click at [552, 286] on div "[GEOGRAPHIC_DATA]" at bounding box center [584, 282] width 87 height 14
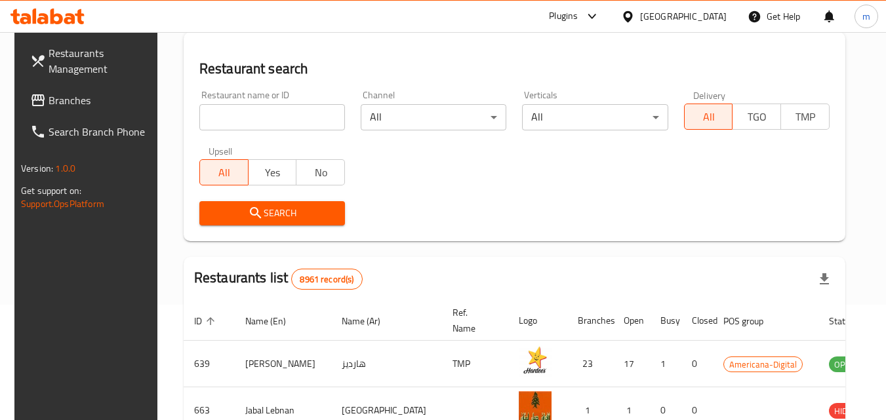
scroll to position [153, 0]
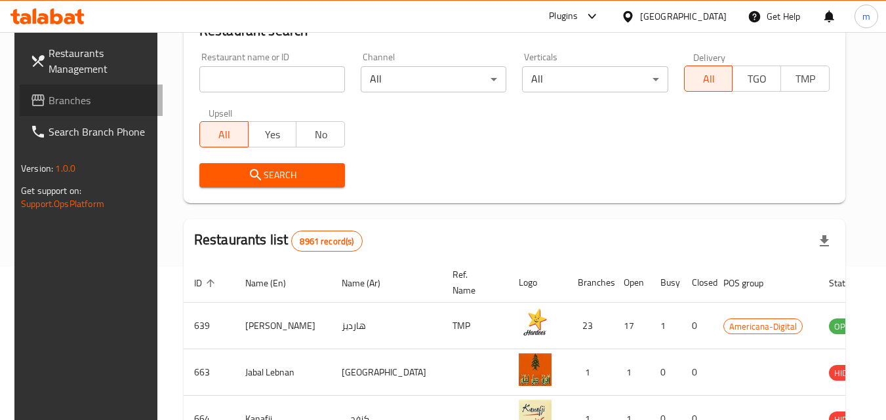
click at [69, 106] on span "Branches" at bounding box center [101, 100] width 104 height 16
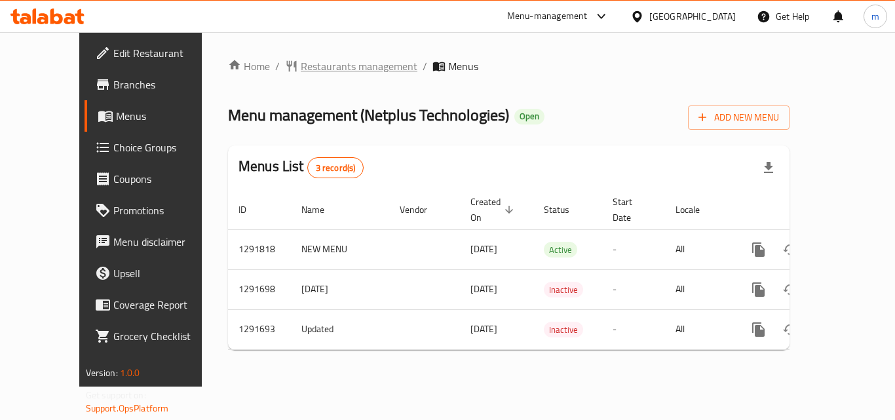
click at [301, 64] on span "Restaurants management" at bounding box center [359, 66] width 117 height 16
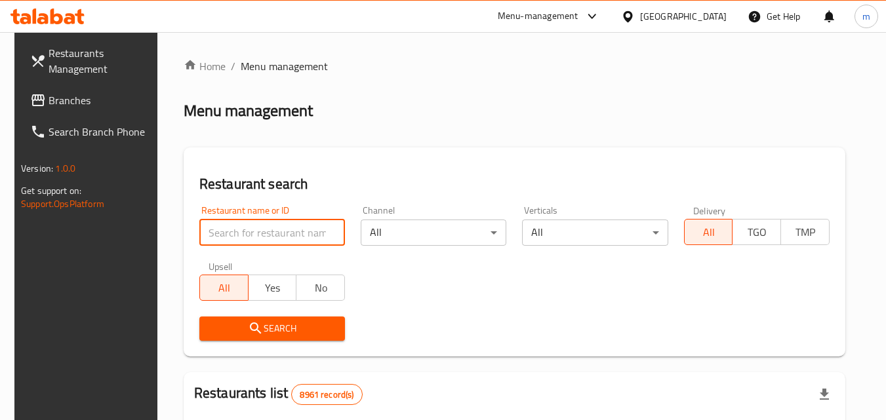
click at [308, 241] on input "search" at bounding box center [272, 233] width 146 height 26
paste input "698555"
type input "698555"
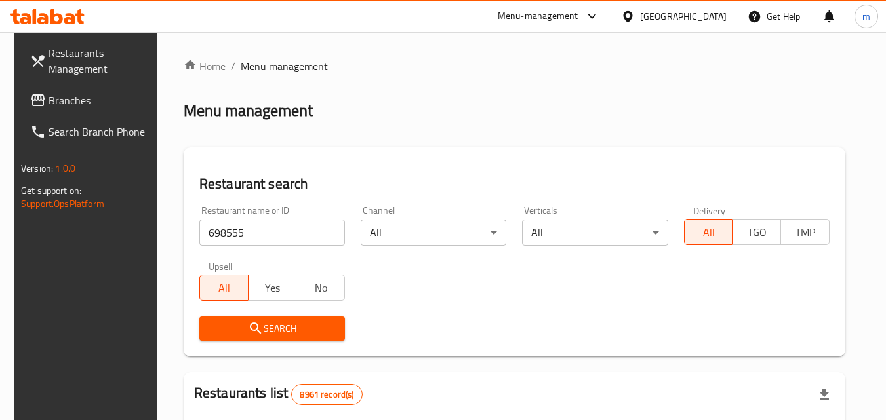
click at [296, 330] on span "Search" at bounding box center [272, 329] width 125 height 16
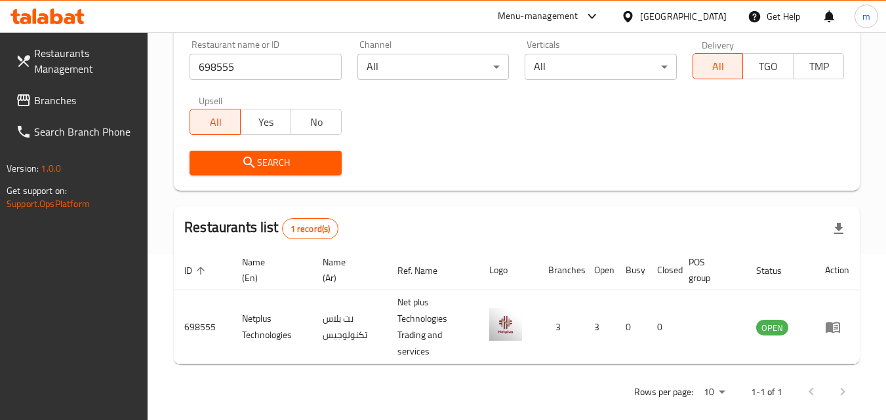
scroll to position [181, 0]
